Goal: Task Accomplishment & Management: Complete application form

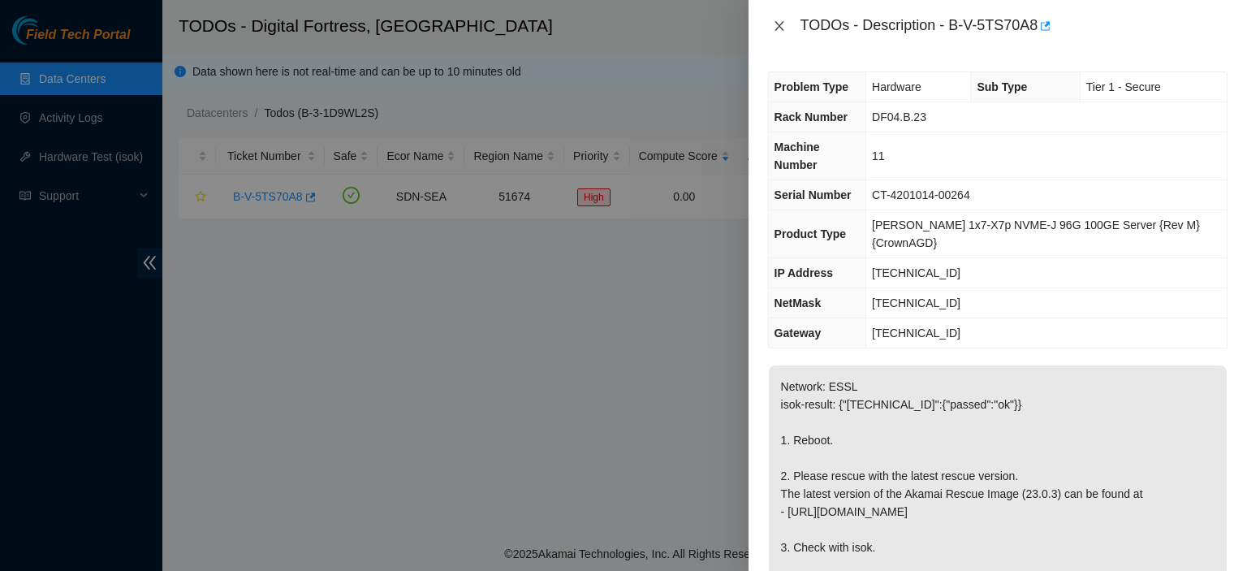
click at [774, 27] on icon "close" at bounding box center [779, 25] width 13 height 13
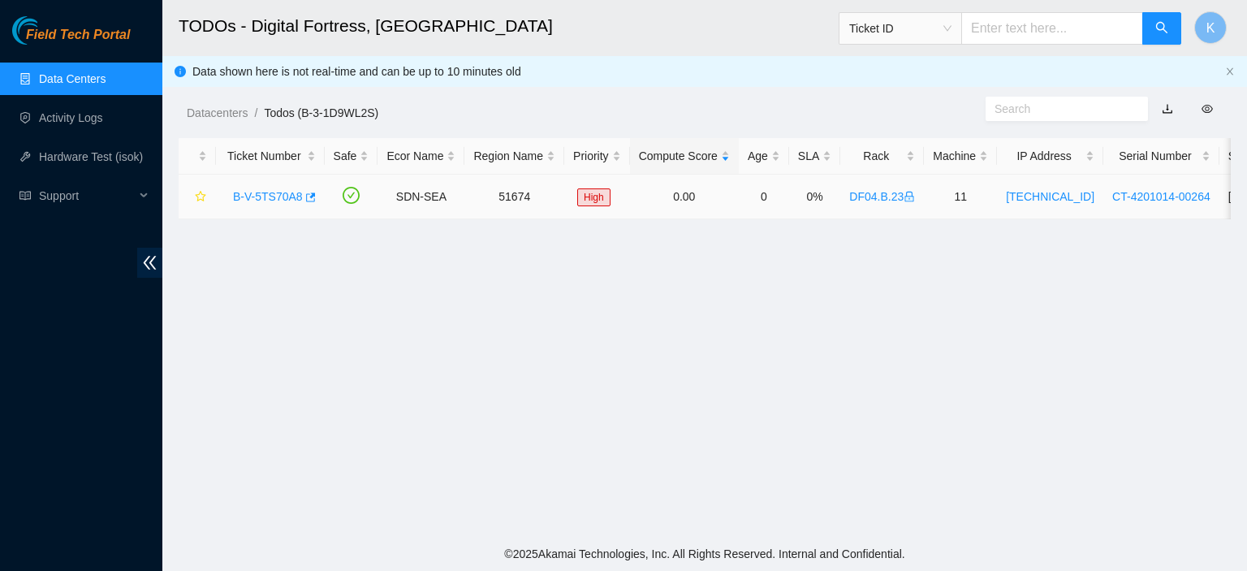
click at [245, 205] on div "B-V-5TS70A8" at bounding box center [270, 196] width 91 height 26
click at [258, 197] on link "B-V-5TS70A8" at bounding box center [268, 196] width 70 height 13
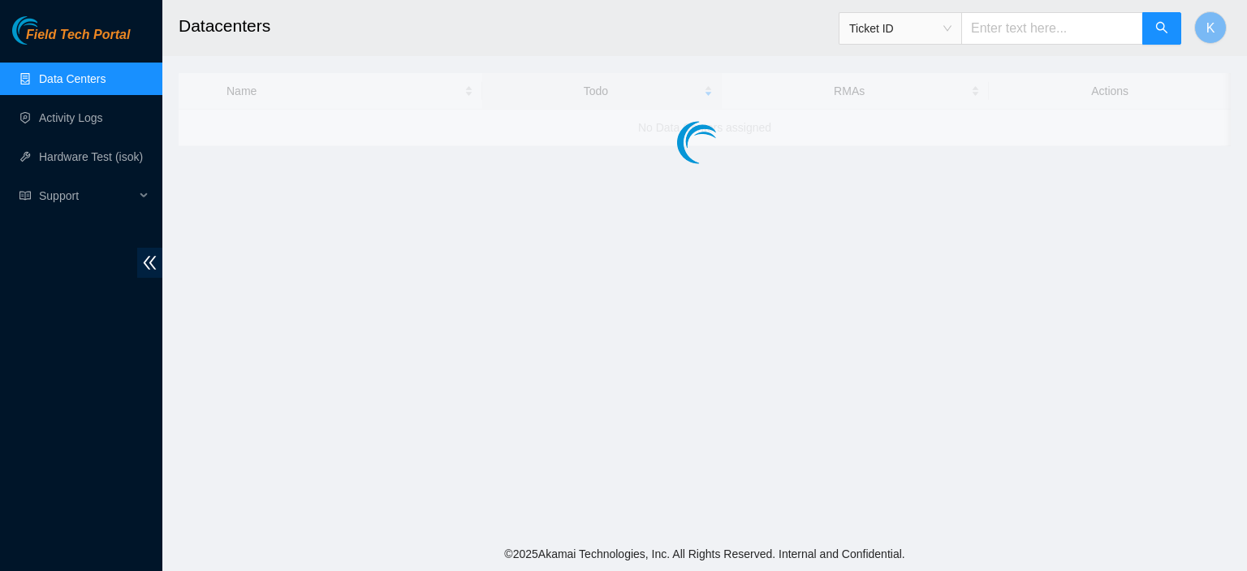
click at [58, 85] on link "Data Centers" at bounding box center [72, 78] width 67 height 13
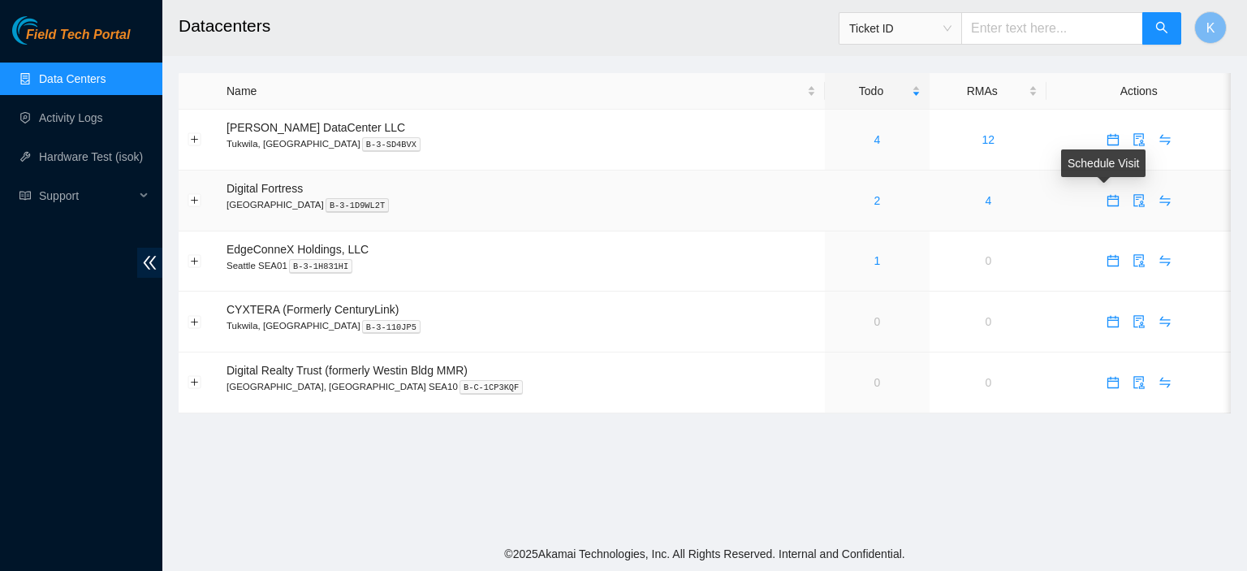
click at [1107, 204] on icon "calendar" at bounding box center [1113, 200] width 13 height 13
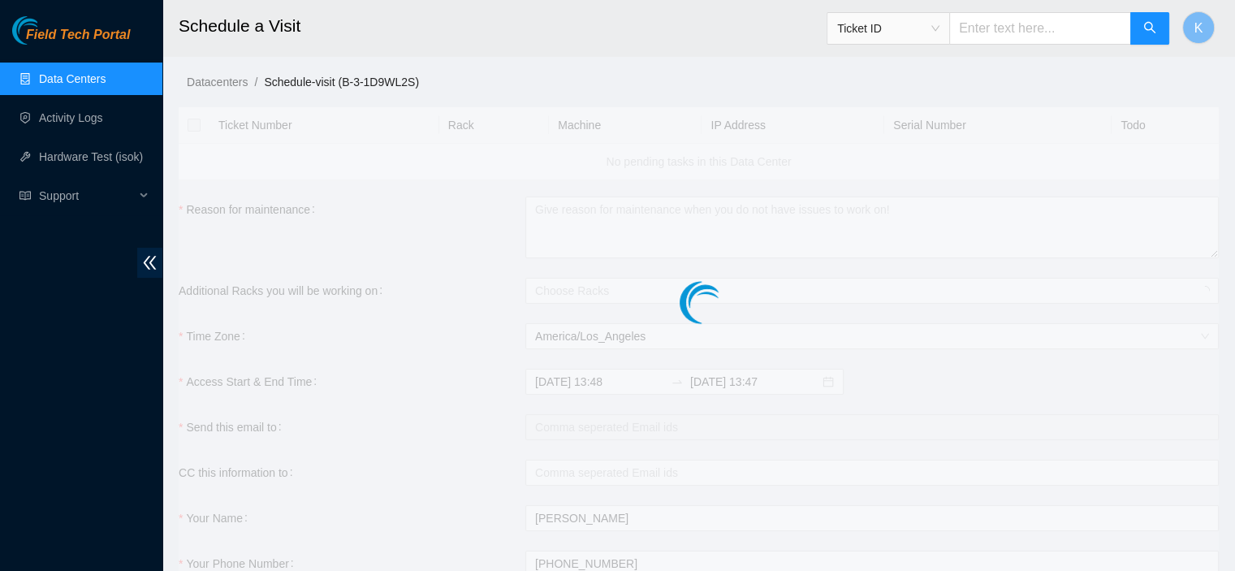
checkbox input "true"
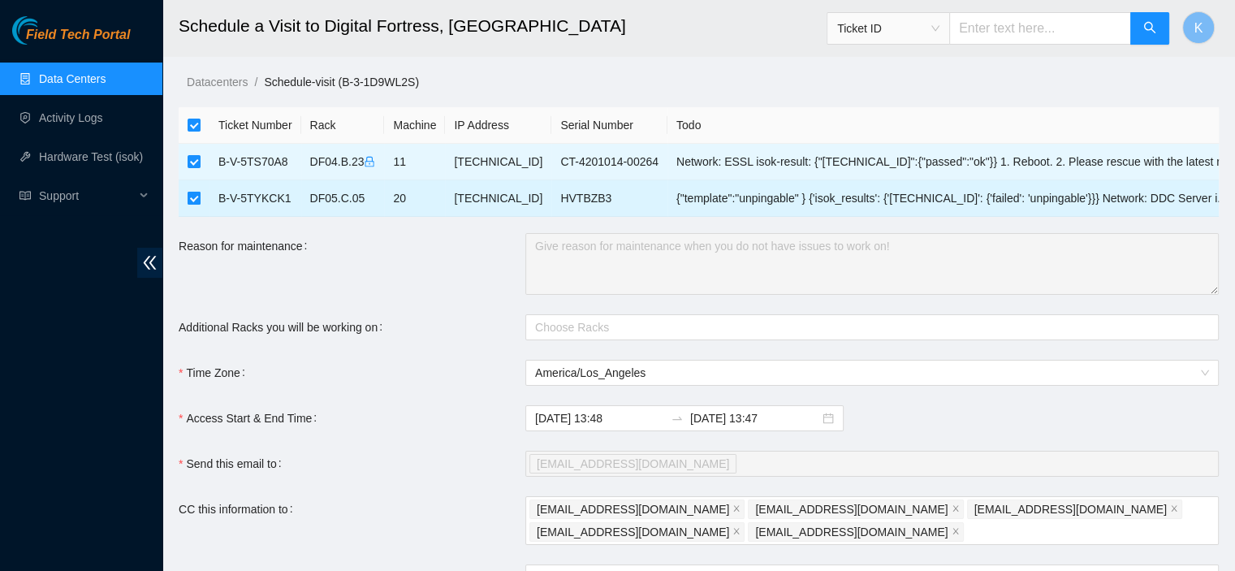
click at [192, 195] on input "checkbox" at bounding box center [194, 198] width 13 height 13
checkbox input "false"
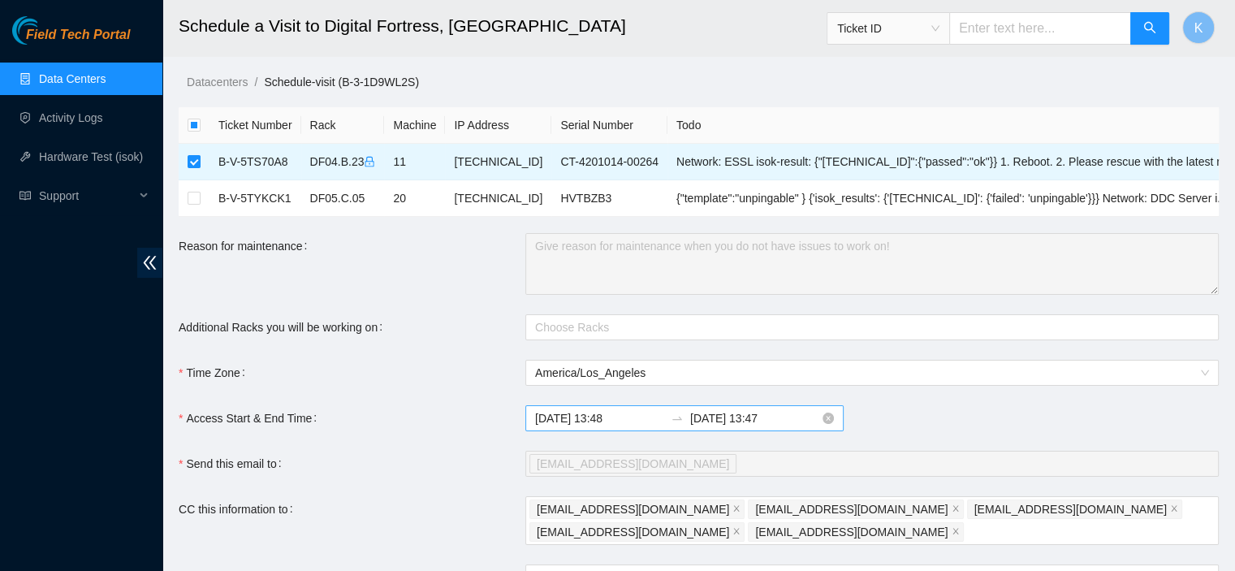
click at [594, 420] on input "[DATE] 13:48" at bounding box center [599, 418] width 129 height 18
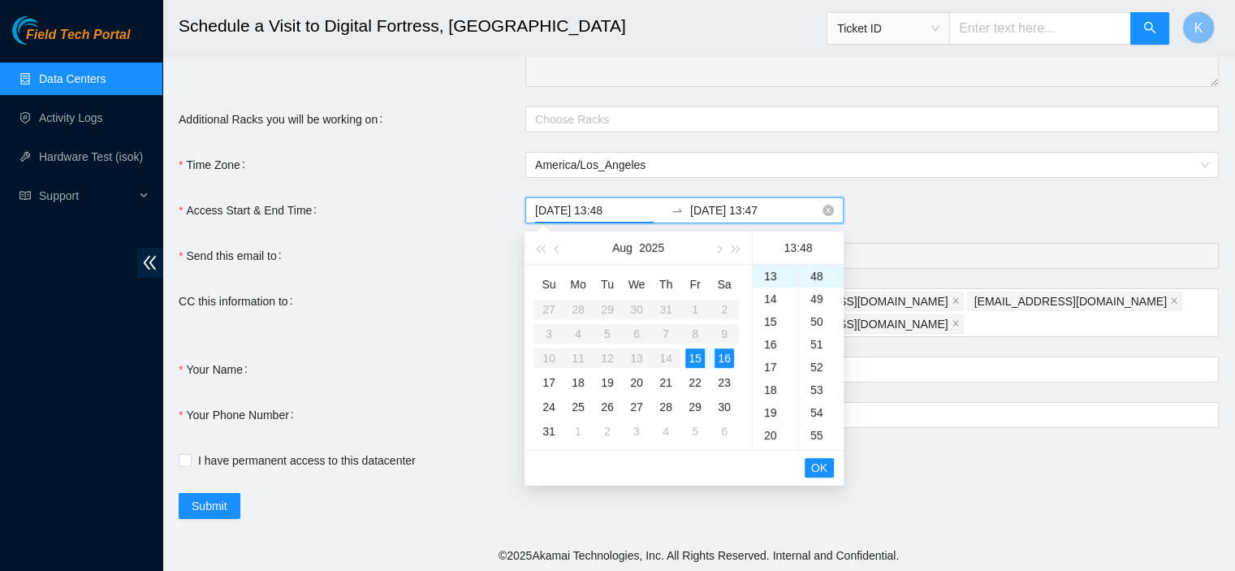
click at [611, 208] on input "[DATE] 13:48" at bounding box center [599, 210] width 129 height 18
click at [772, 344] on div "16" at bounding box center [775, 344] width 45 height 23
click at [817, 281] on div "15" at bounding box center [821, 283] width 45 height 23
type input "[DATE] 16:15"
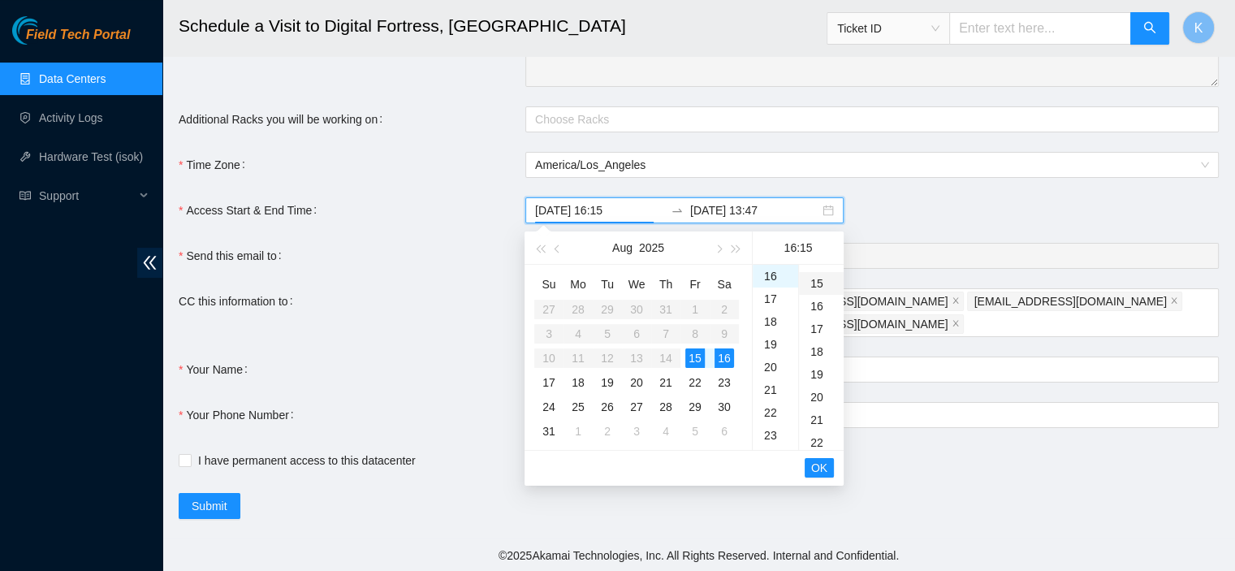
scroll to position [341, 0]
click at [820, 462] on span "OK" at bounding box center [819, 468] width 16 height 18
click at [770, 386] on div "18" at bounding box center [775, 389] width 45 height 23
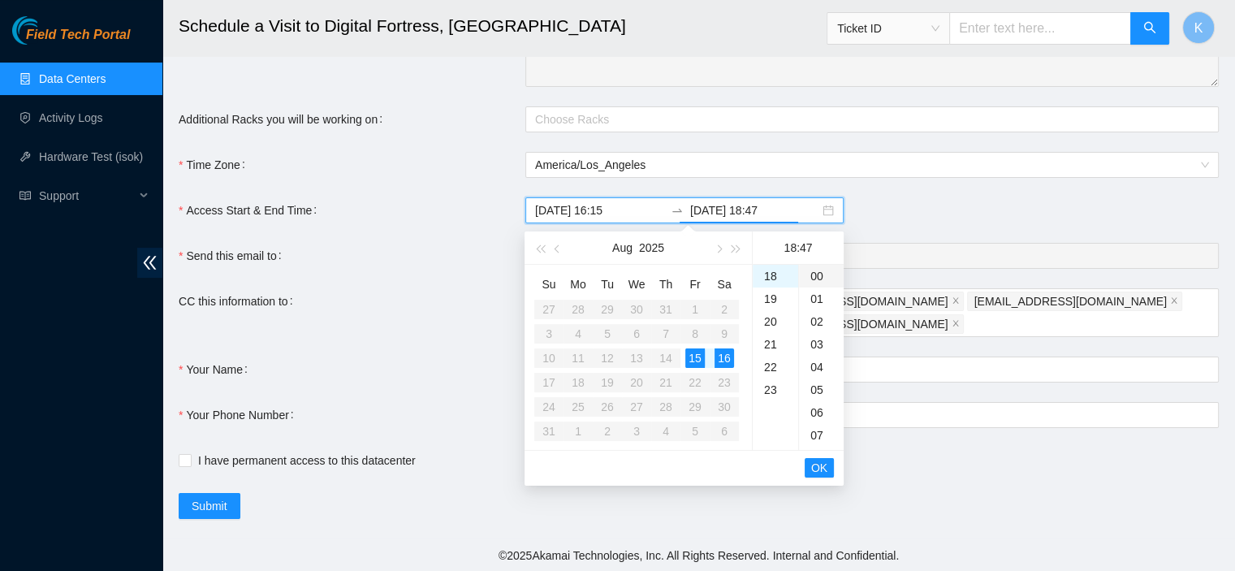
click at [806, 277] on div "00" at bounding box center [821, 276] width 45 height 23
click at [816, 464] on span "OK" at bounding box center [819, 468] width 16 height 18
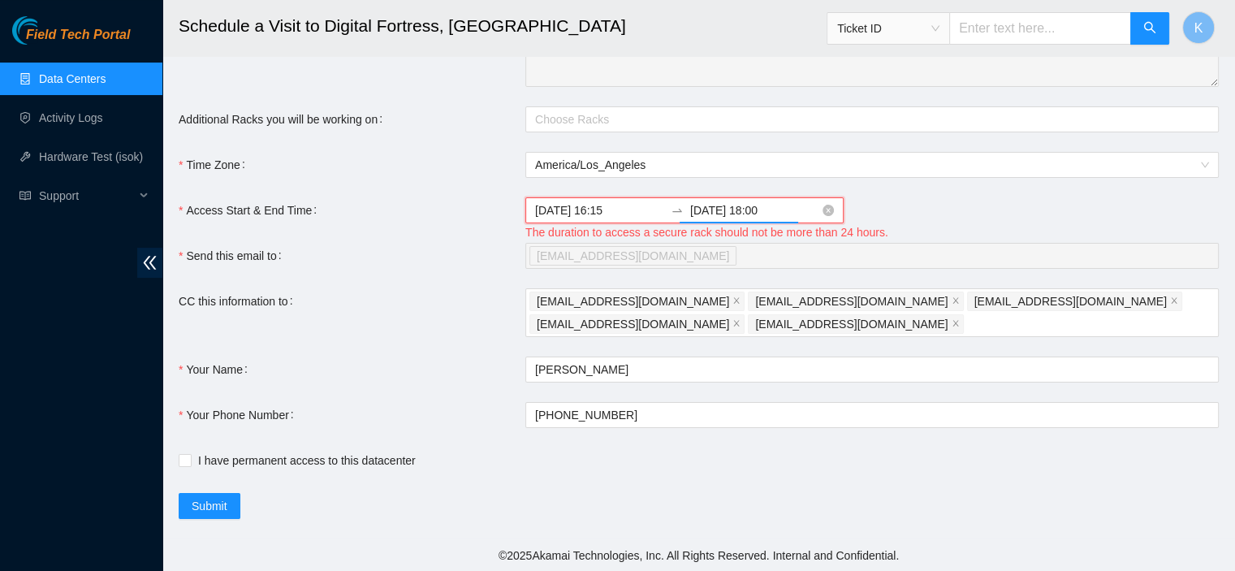
click at [717, 208] on input "[DATE] 18:00" at bounding box center [754, 210] width 129 height 18
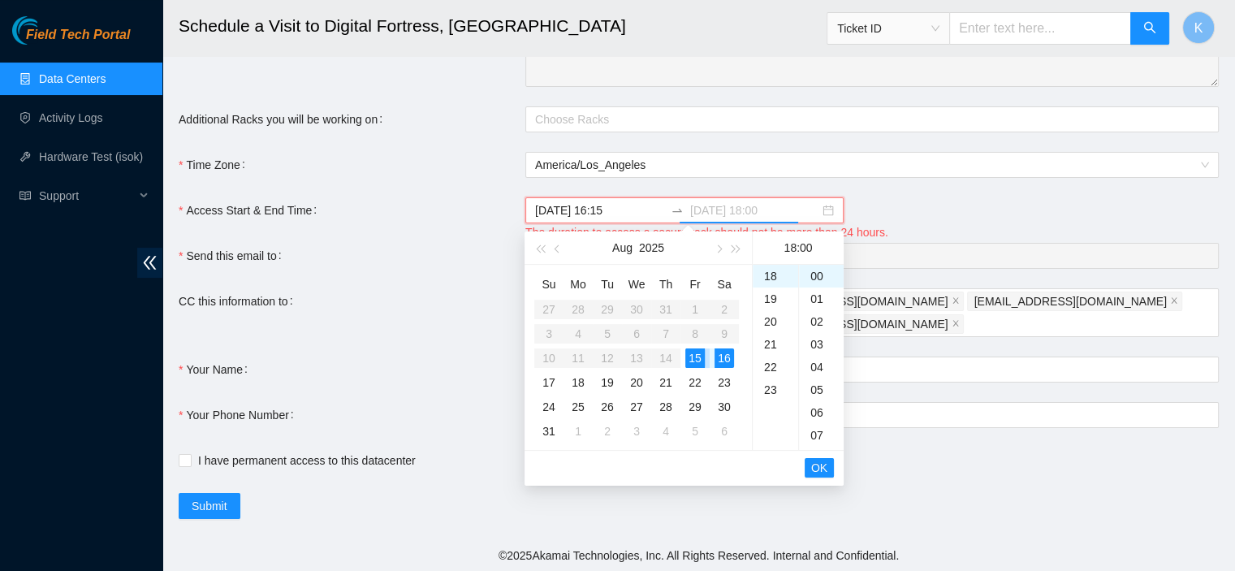
click at [694, 355] on div "15" at bounding box center [694, 357] width 19 height 19
type input "[DATE] 18:00"
click at [822, 468] on span "OK" at bounding box center [819, 468] width 16 height 18
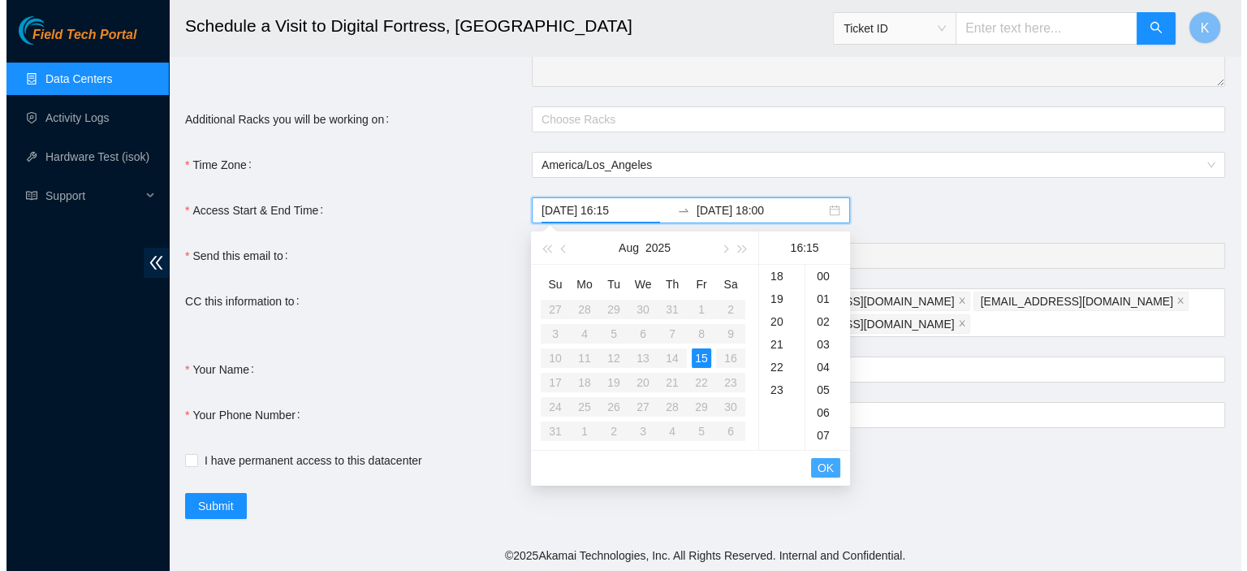
scroll to position [341, 0]
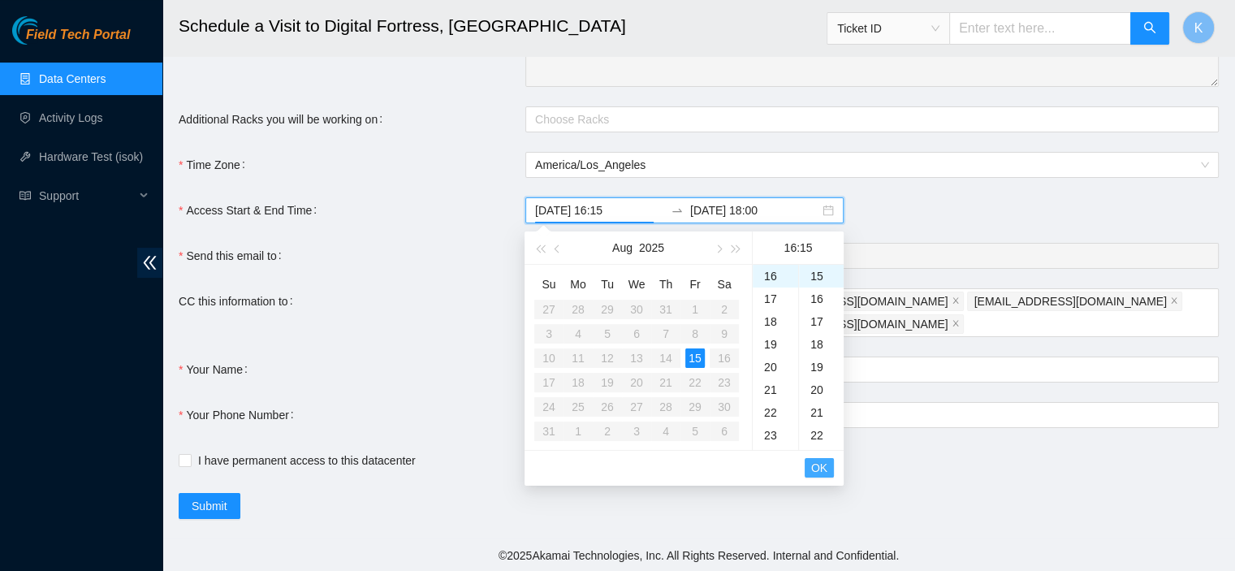
click at [822, 468] on span "OK" at bounding box center [819, 468] width 16 height 18
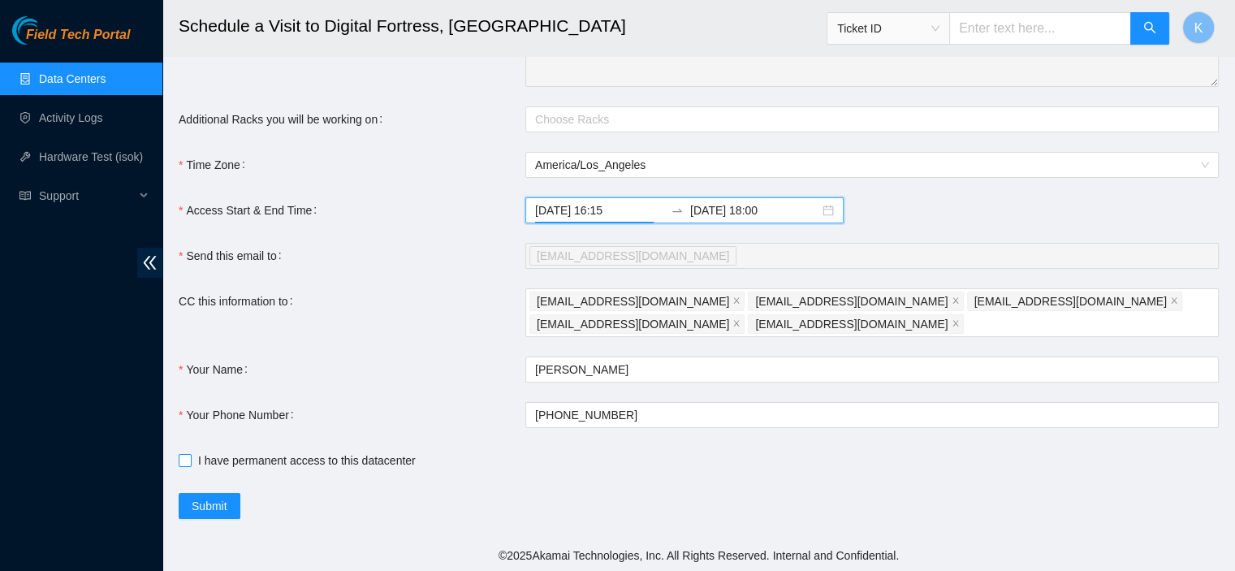
click at [185, 456] on input "I have permanent access to this datacenter" at bounding box center [184, 459] width 11 height 11
checkbox input "true"
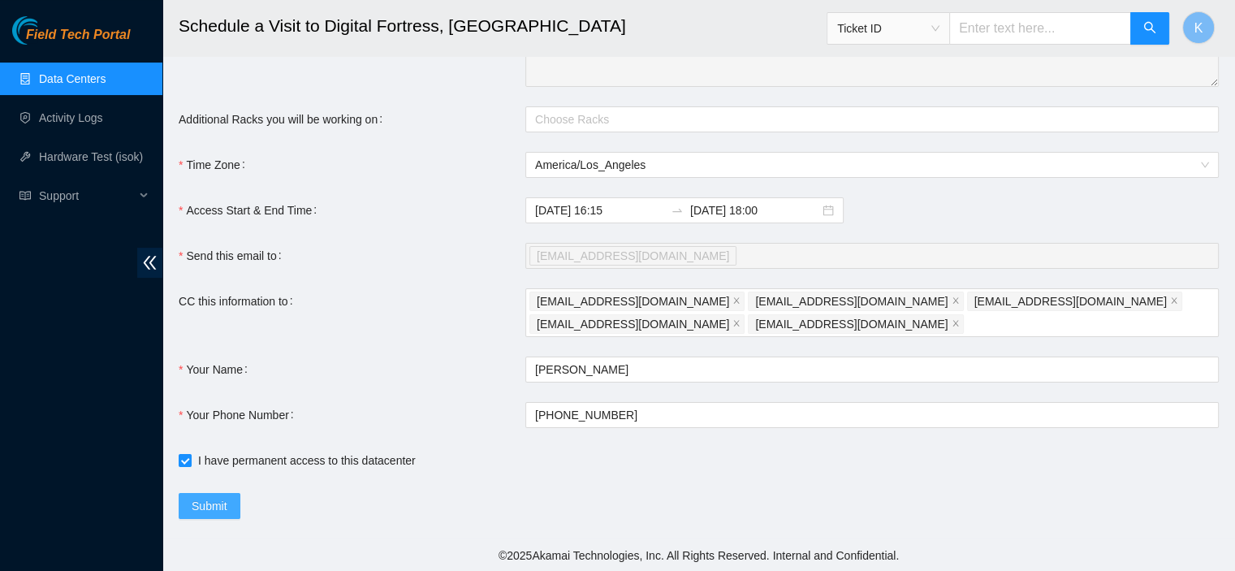
click at [211, 501] on span "Submit" at bounding box center [210, 506] width 36 height 18
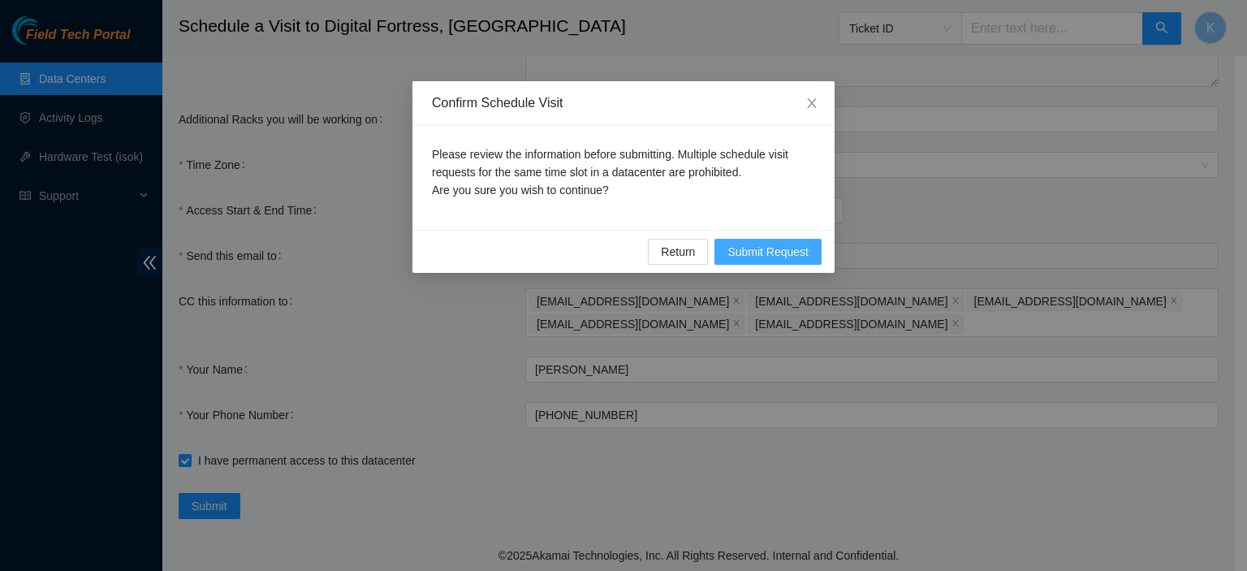
click at [810, 246] on button "Submit Request" at bounding box center [767, 252] width 107 height 26
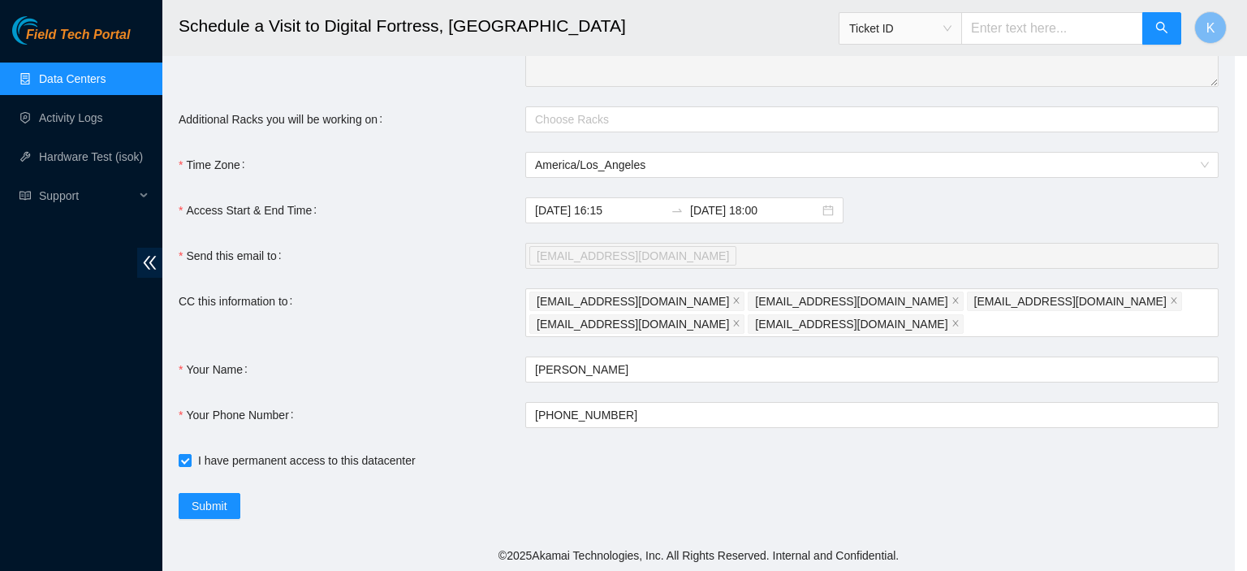
type input "[DATE] 13:49"
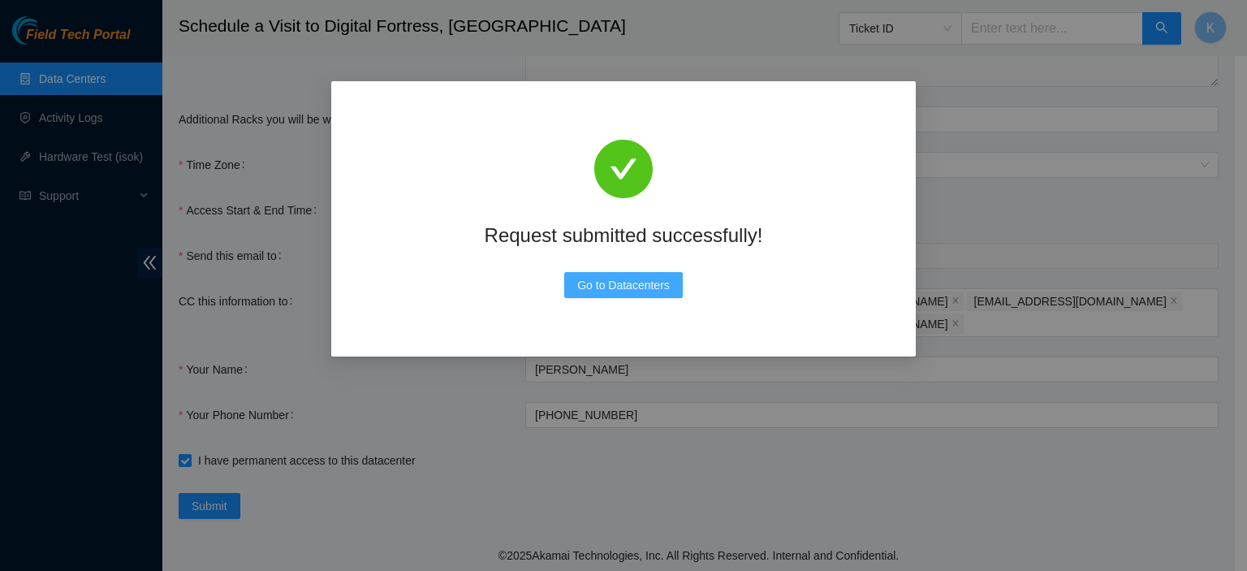
click at [619, 287] on span "Go to Datacenters" at bounding box center [623, 285] width 93 height 18
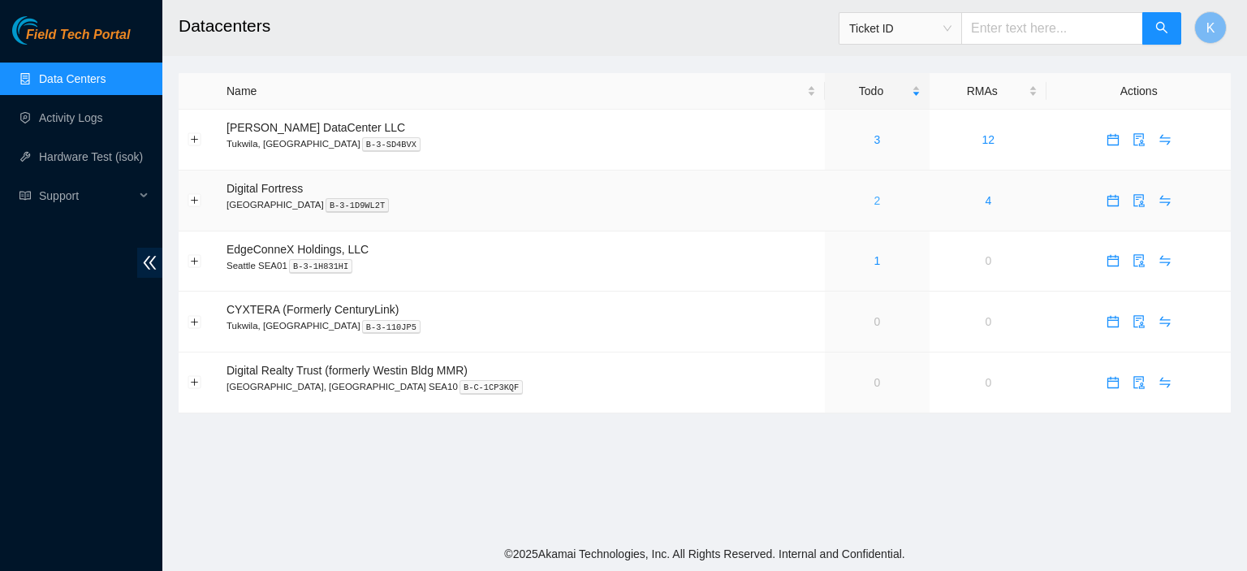
click at [874, 202] on link "2" at bounding box center [877, 200] width 6 height 13
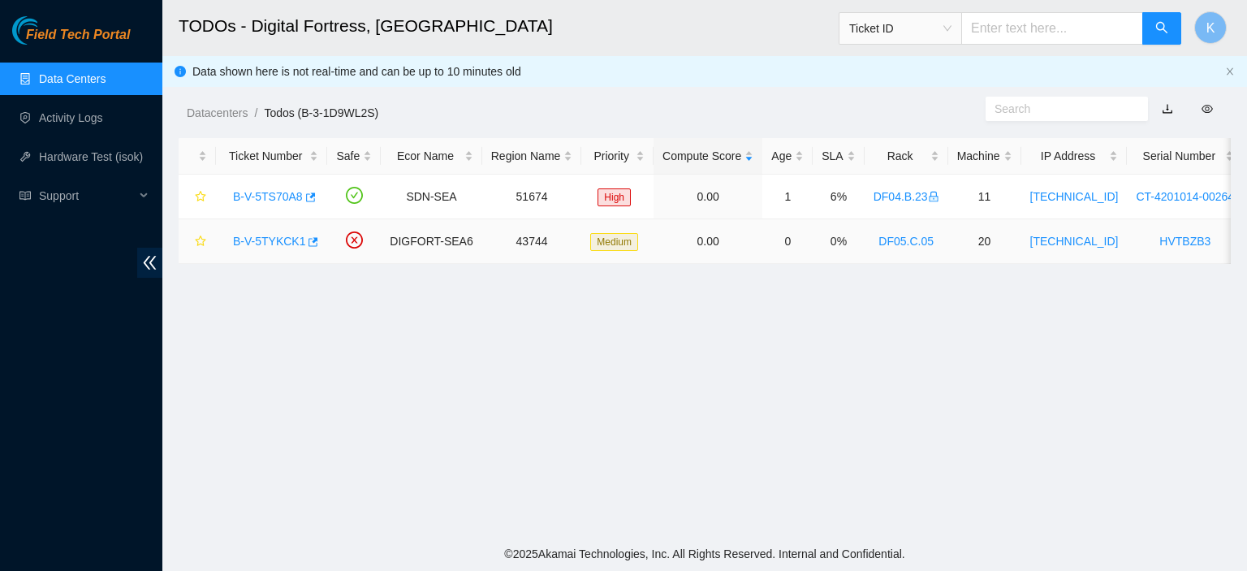
click at [274, 239] on link "B-V-5TYKCK1" at bounding box center [269, 241] width 72 height 13
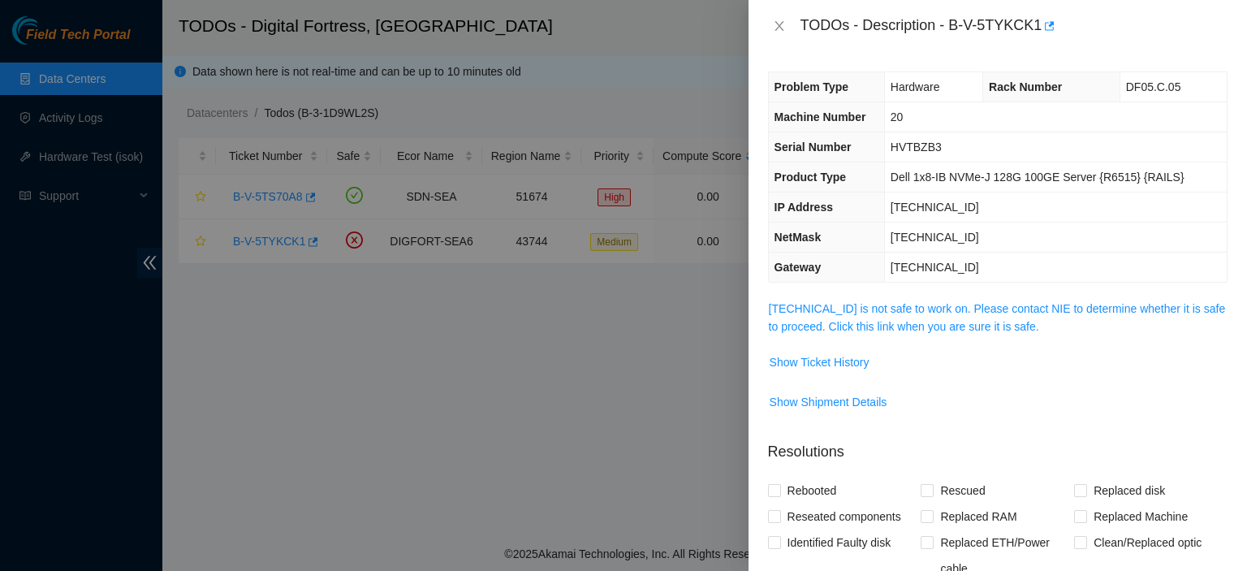
scroll to position [341, 0]
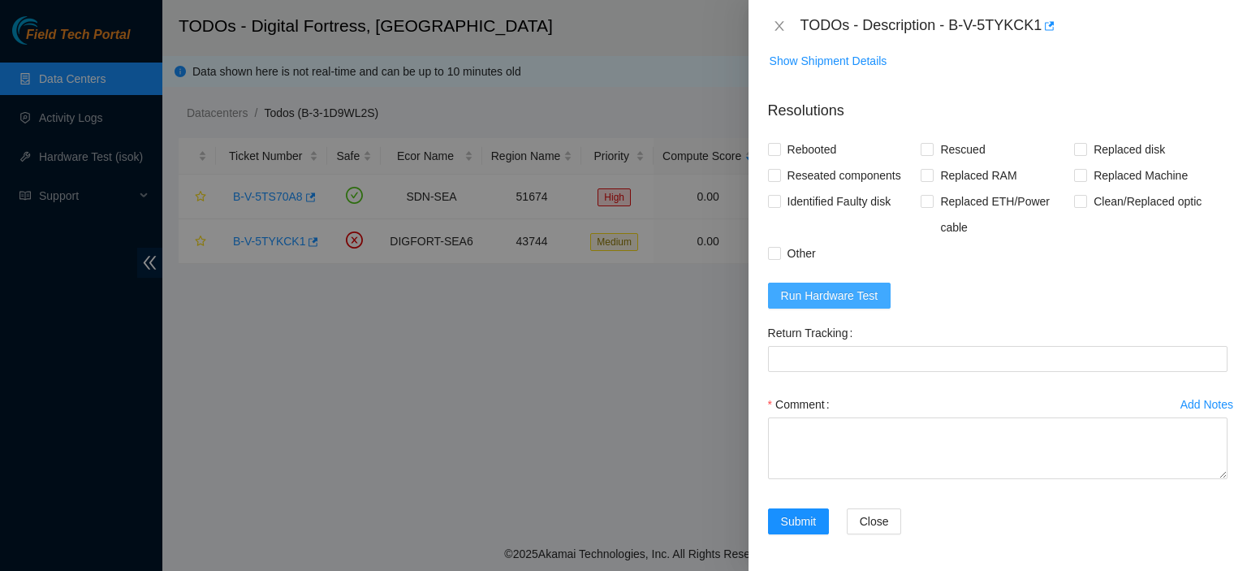
click at [796, 300] on span "Run Hardware Test" at bounding box center [829, 296] width 97 height 18
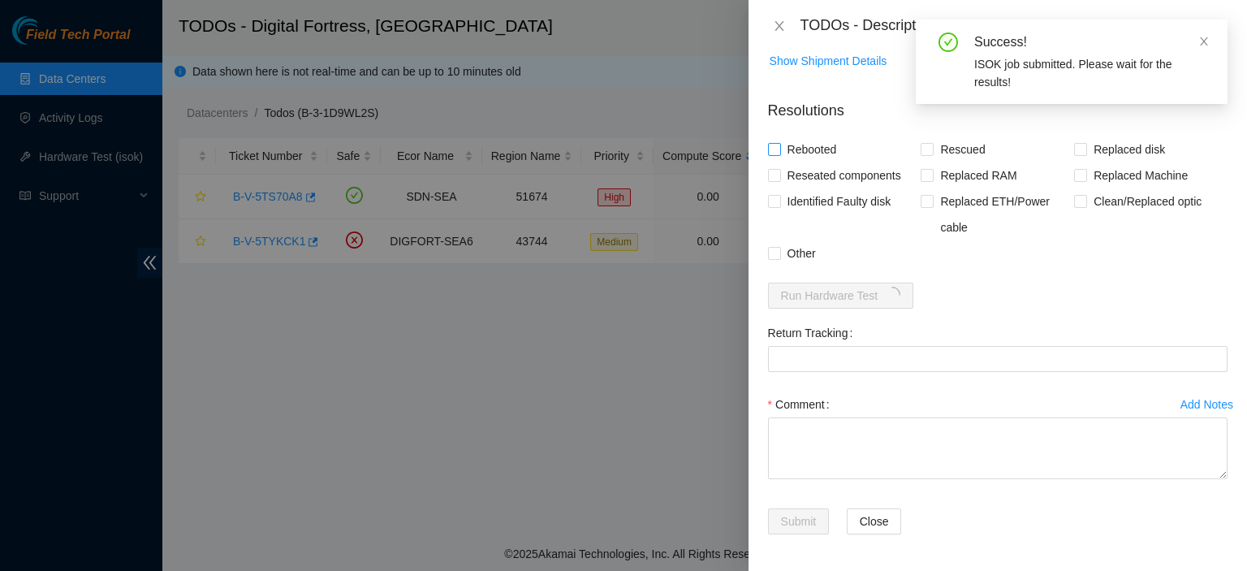
click at [776, 155] on label "Rebooted" at bounding box center [806, 149] width 76 height 26
click at [776, 154] on input "Rebooted" at bounding box center [773, 148] width 11 height 11
checkbox input "true"
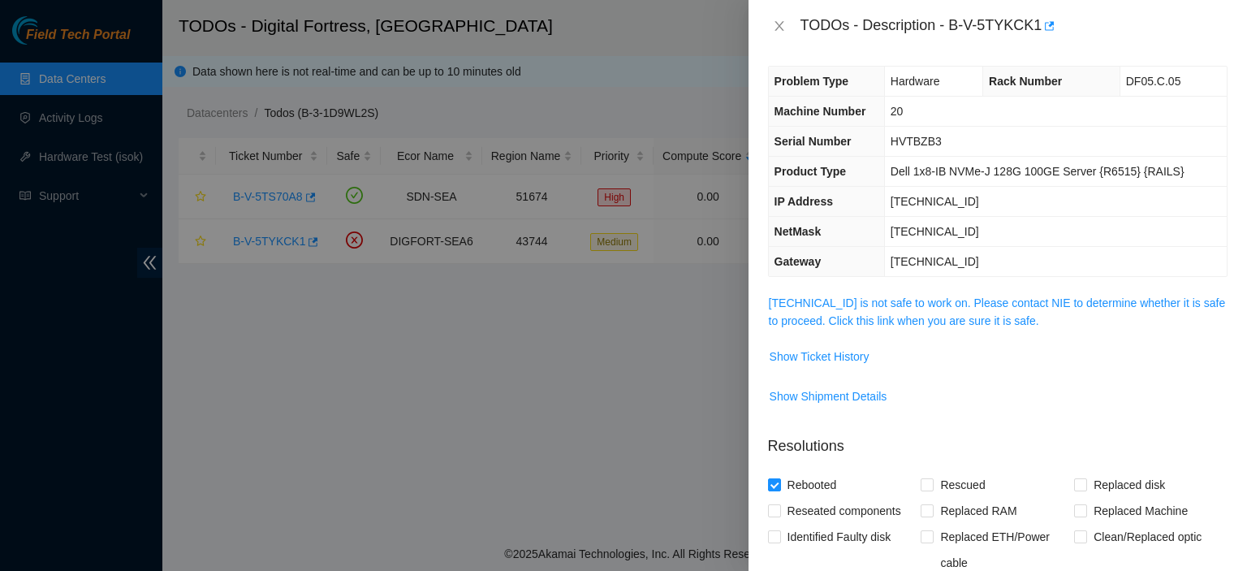
scroll to position [5, 0]
click at [995, 324] on link "23.222.228.22 is not safe to work on. Please contact NIE to determine whether i…" at bounding box center [997, 312] width 457 height 31
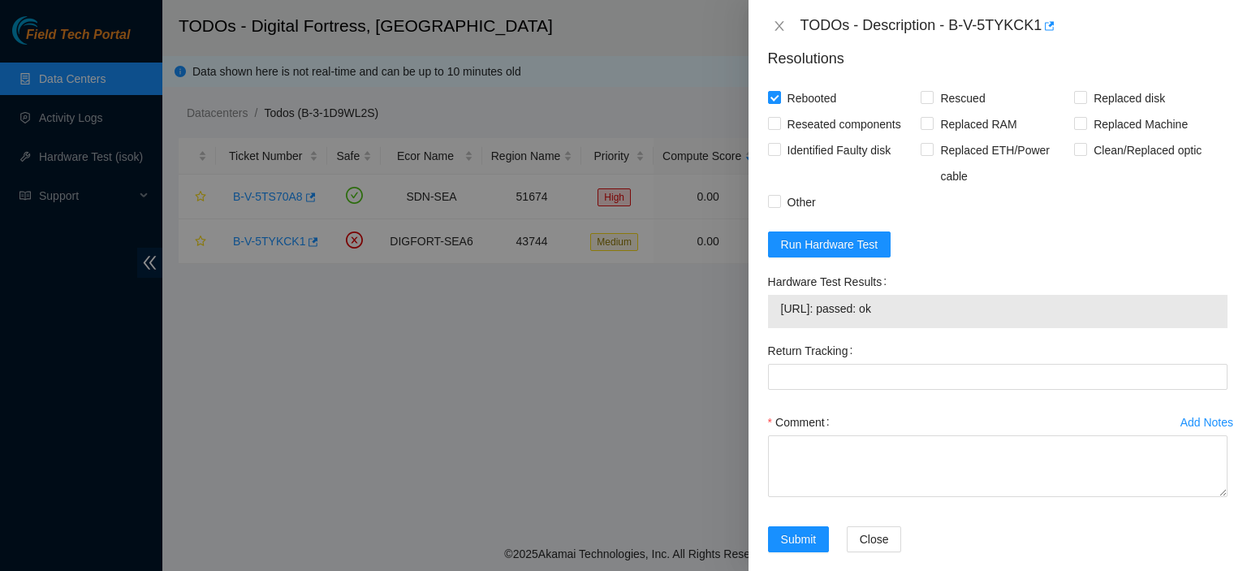
scroll to position [954, 0]
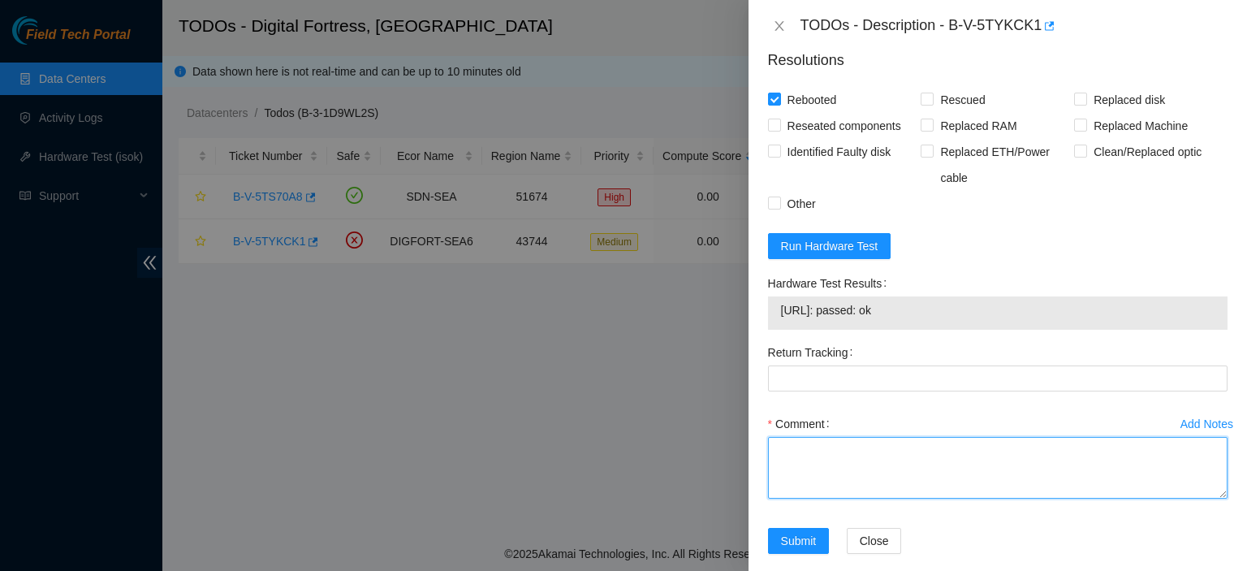
click at [977, 478] on textarea "Comment" at bounding box center [998, 468] width 460 height 62
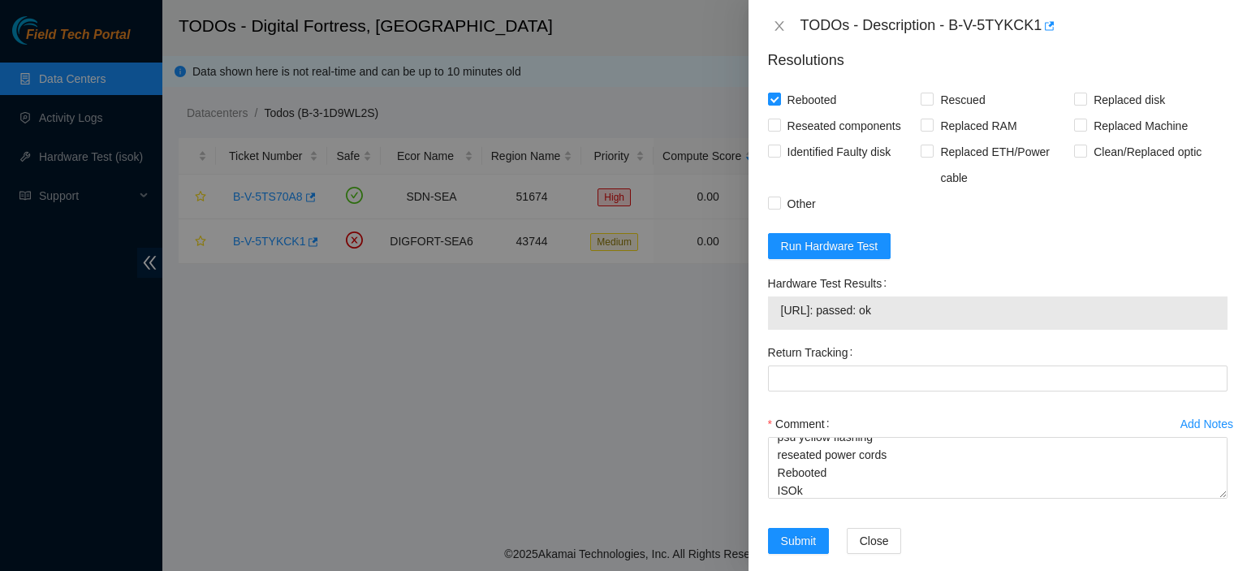
drag, startPoint x: 919, startPoint y: 334, endPoint x: 760, endPoint y: 319, distance: 159.8
click at [760, 319] on div "Problem Type Hardware Rack Number DF05.C.05 Machine Number 20 Serial Number HVT…" at bounding box center [998, 311] width 498 height 519
copy tbody "23.222.228.22: passed: ok"
click at [845, 508] on div "Comment connected monitor no input psu yellow flashing reseated power cords Reb…" at bounding box center [998, 459] width 460 height 97
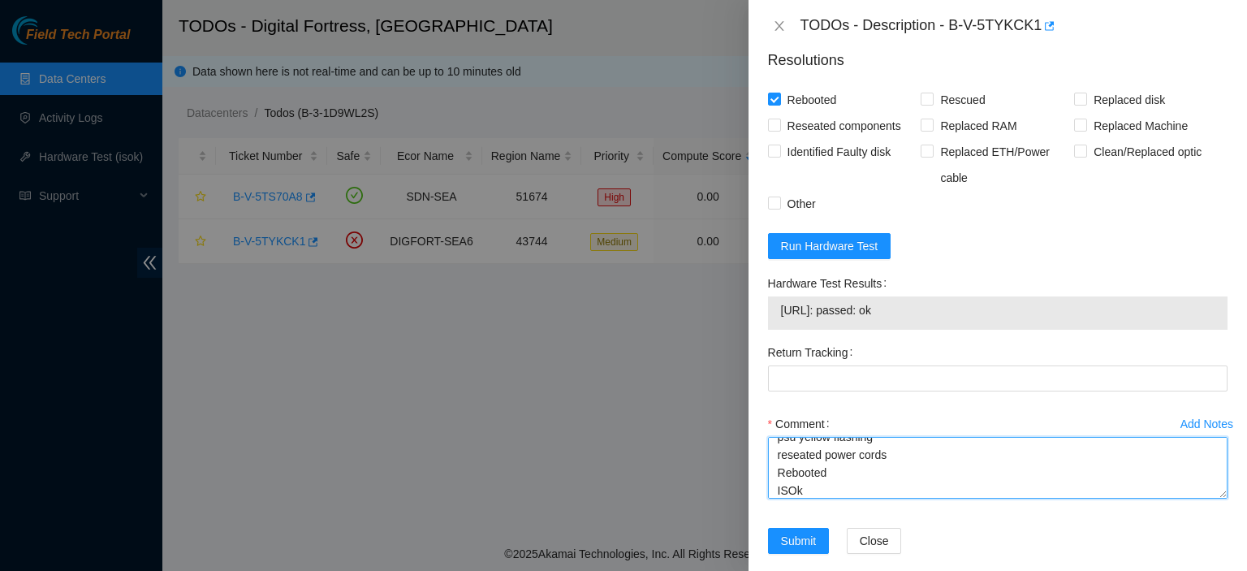
click at [831, 498] on textarea "connected monitor no input psu yellow flashing reseated power cords Rebooted IS…" at bounding box center [998, 468] width 460 height 62
paste textarea "23.222.228.22: passed: ok"
type textarea "connected monitor no input psu yellow flashing reseated power cords Rebooted IS…"
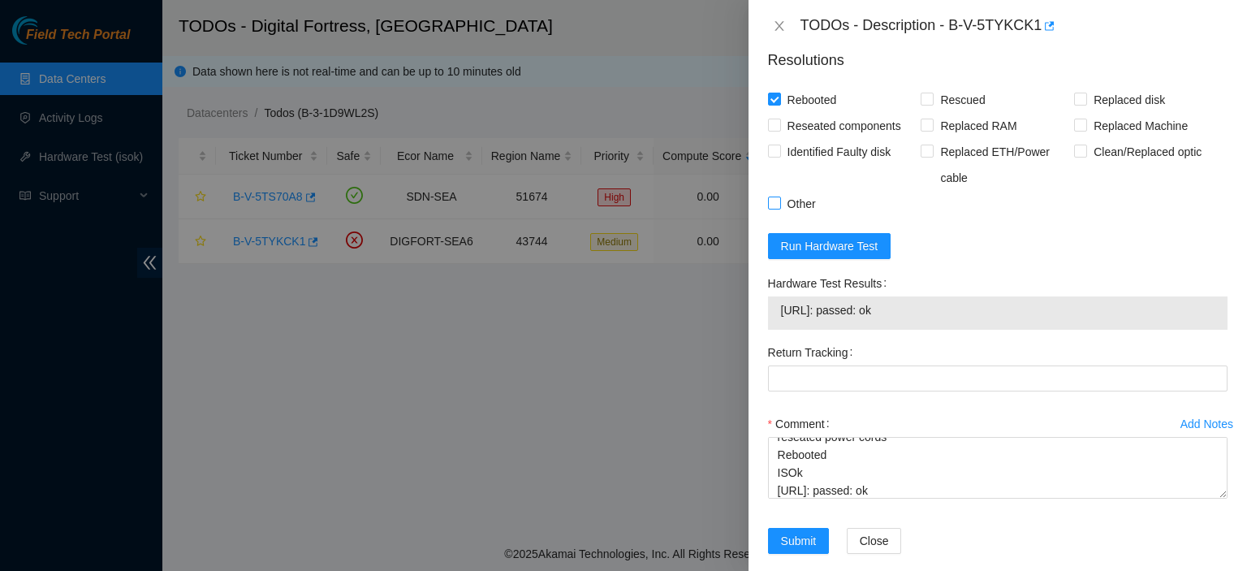
click at [774, 208] on input "Other" at bounding box center [773, 201] width 11 height 11
checkbox input "true"
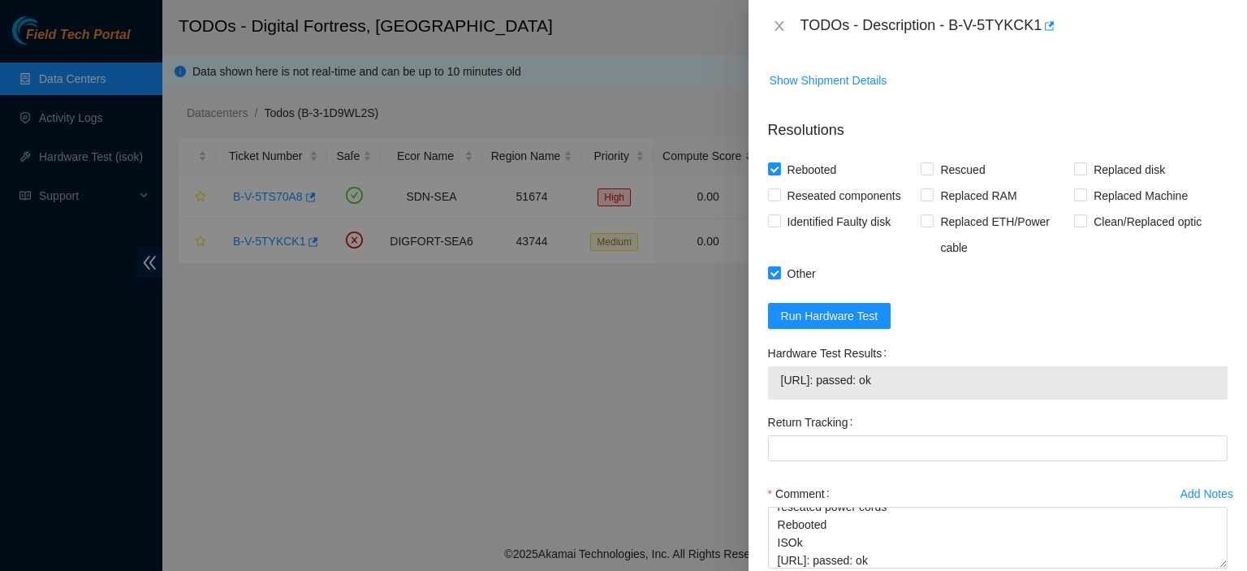
scroll to position [990, 0]
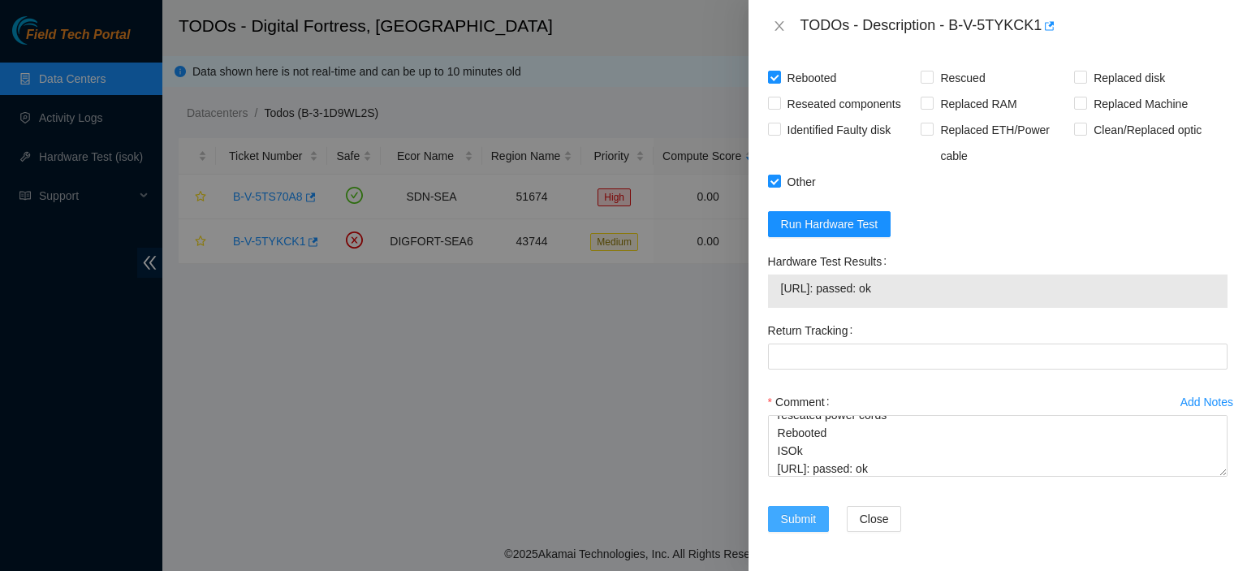
click at [793, 516] on span "Submit" at bounding box center [799, 519] width 36 height 18
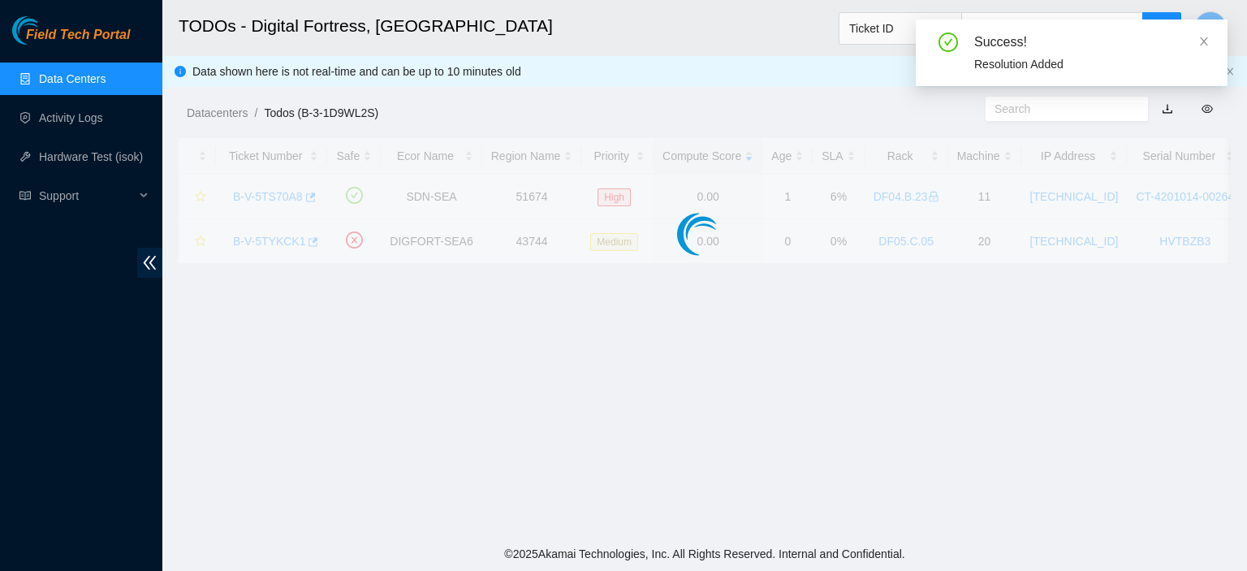
scroll to position [439, 0]
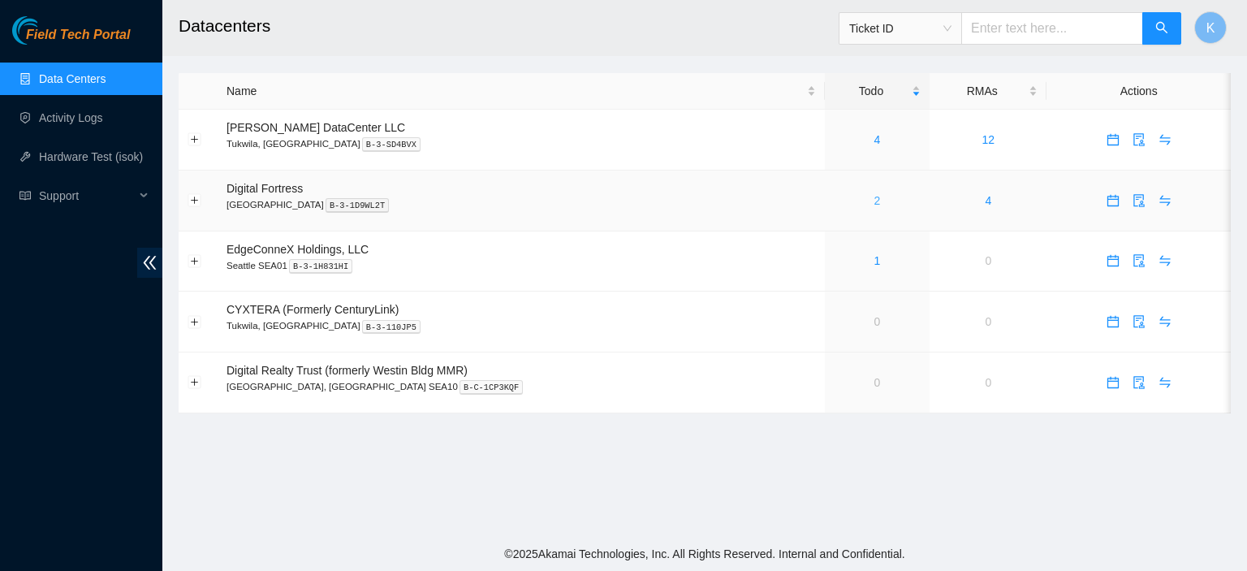
click at [874, 197] on link "2" at bounding box center [877, 200] width 6 height 13
